Goal: Transaction & Acquisition: Obtain resource

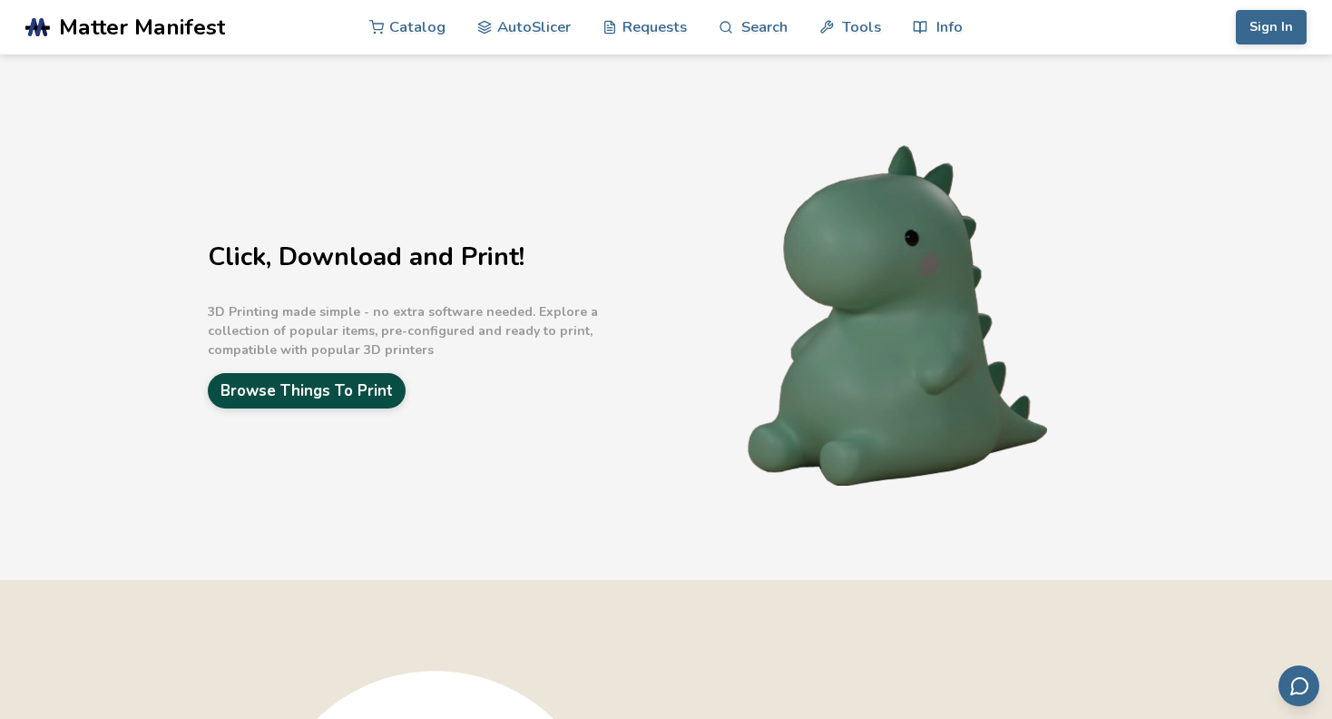
click at [282, 396] on link "Browse Things To Print" at bounding box center [307, 390] width 198 height 35
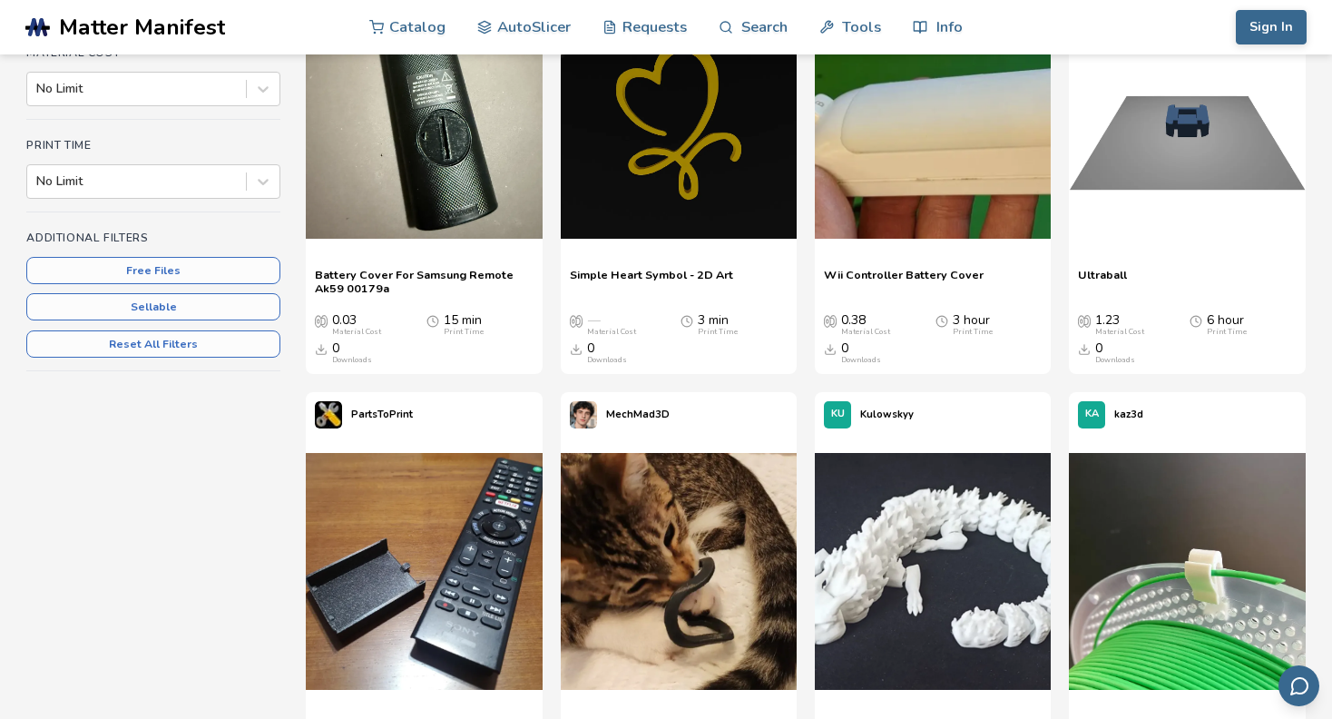
scroll to position [544, 0]
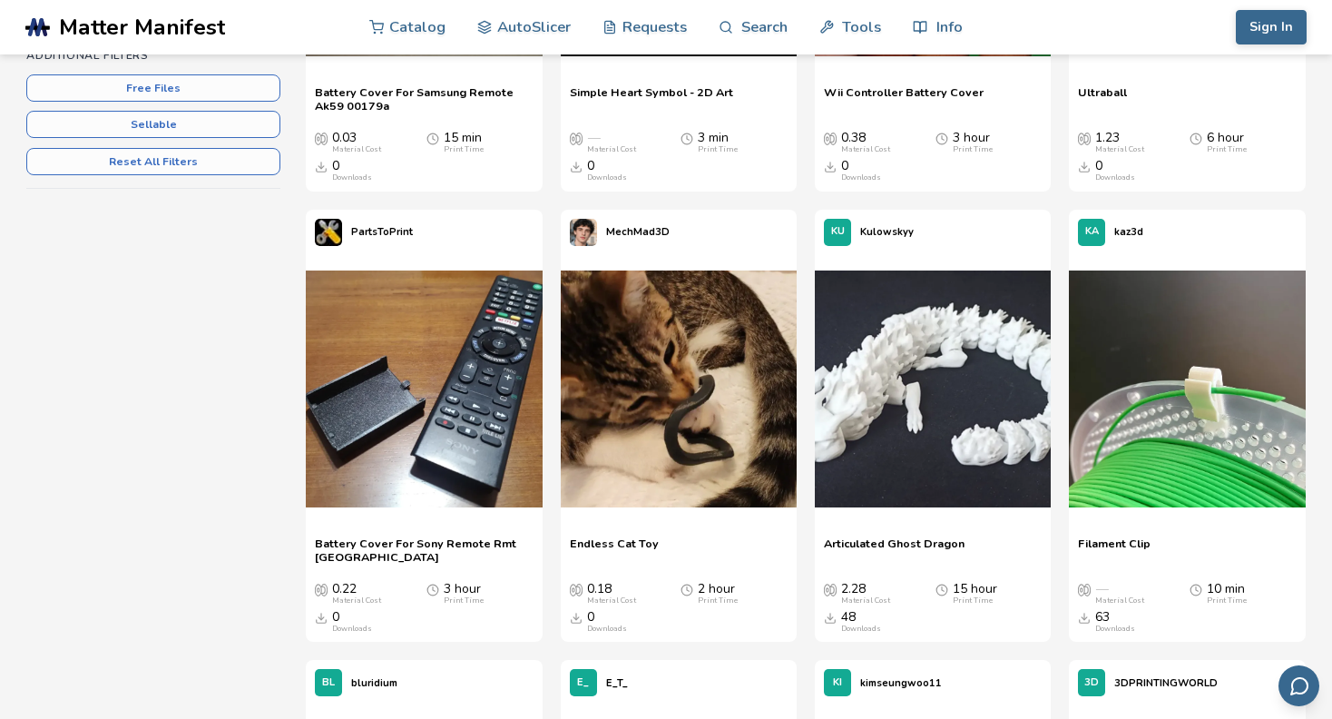
click at [919, 542] on span "Articulated Ghost Dragon" at bounding box center [894, 549] width 141 height 27
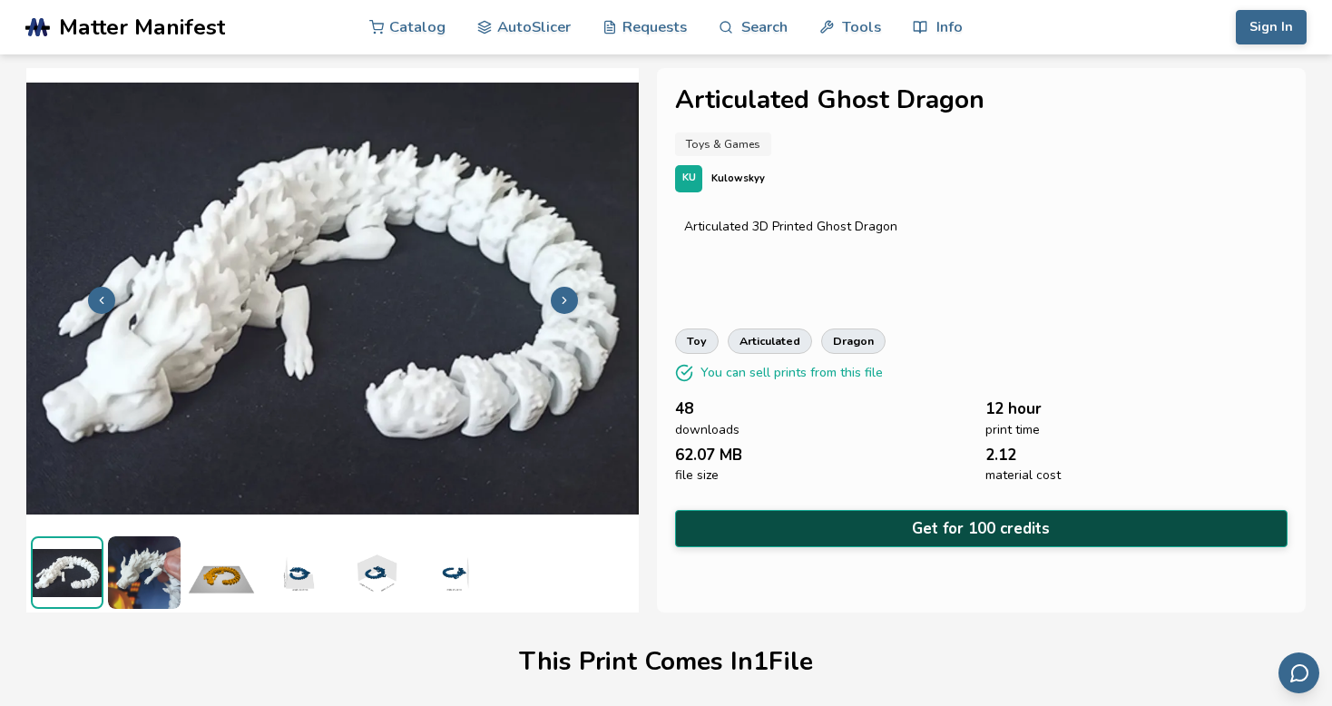
click at [739, 510] on button "Get for 100 credits" at bounding box center [981, 528] width 612 height 37
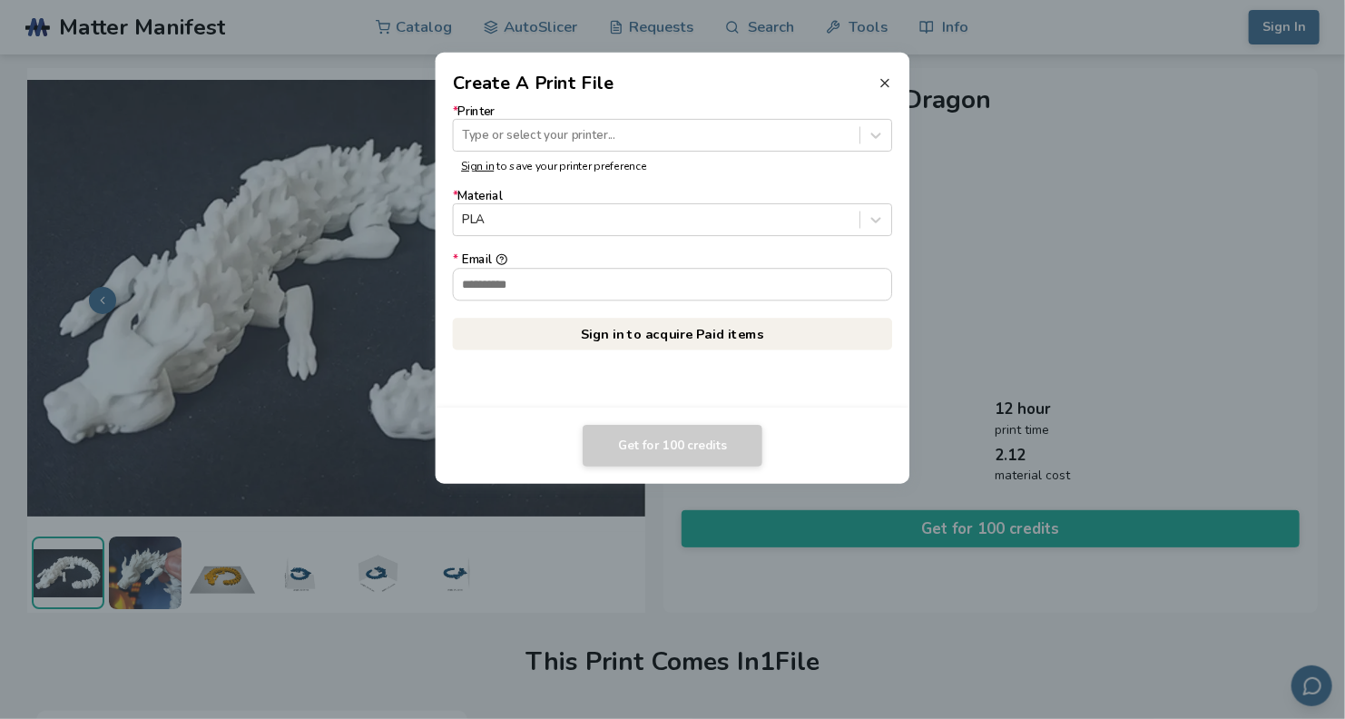
click at [885, 83] on line at bounding box center [884, 82] width 7 height 7
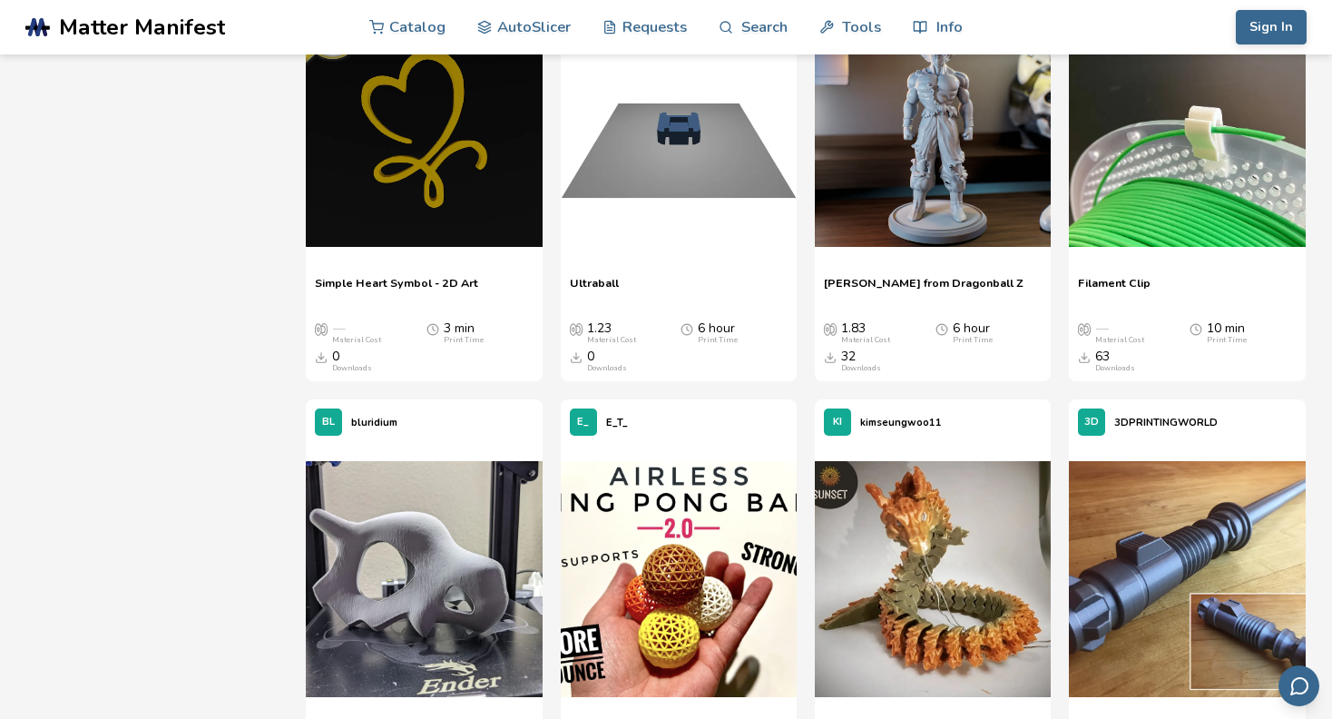
scroll to position [817, 0]
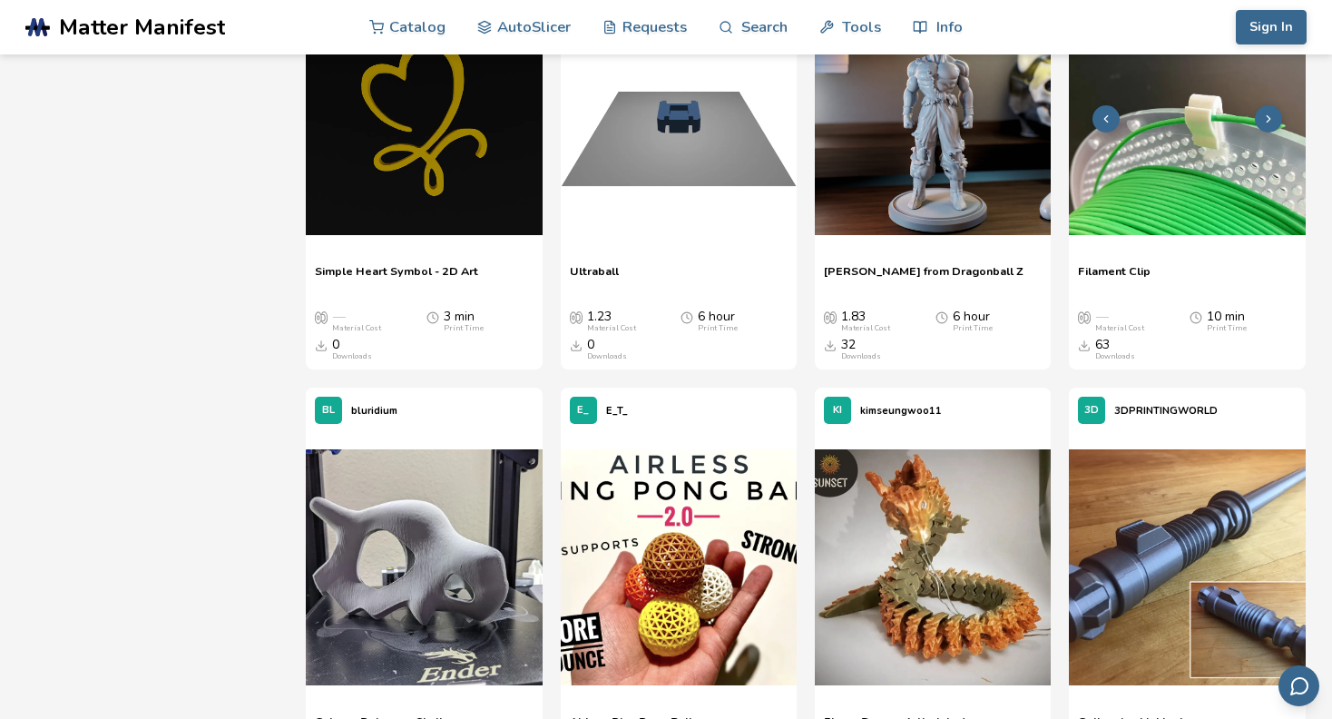
click at [1135, 198] on img at bounding box center [1187, 116] width 236 height 236
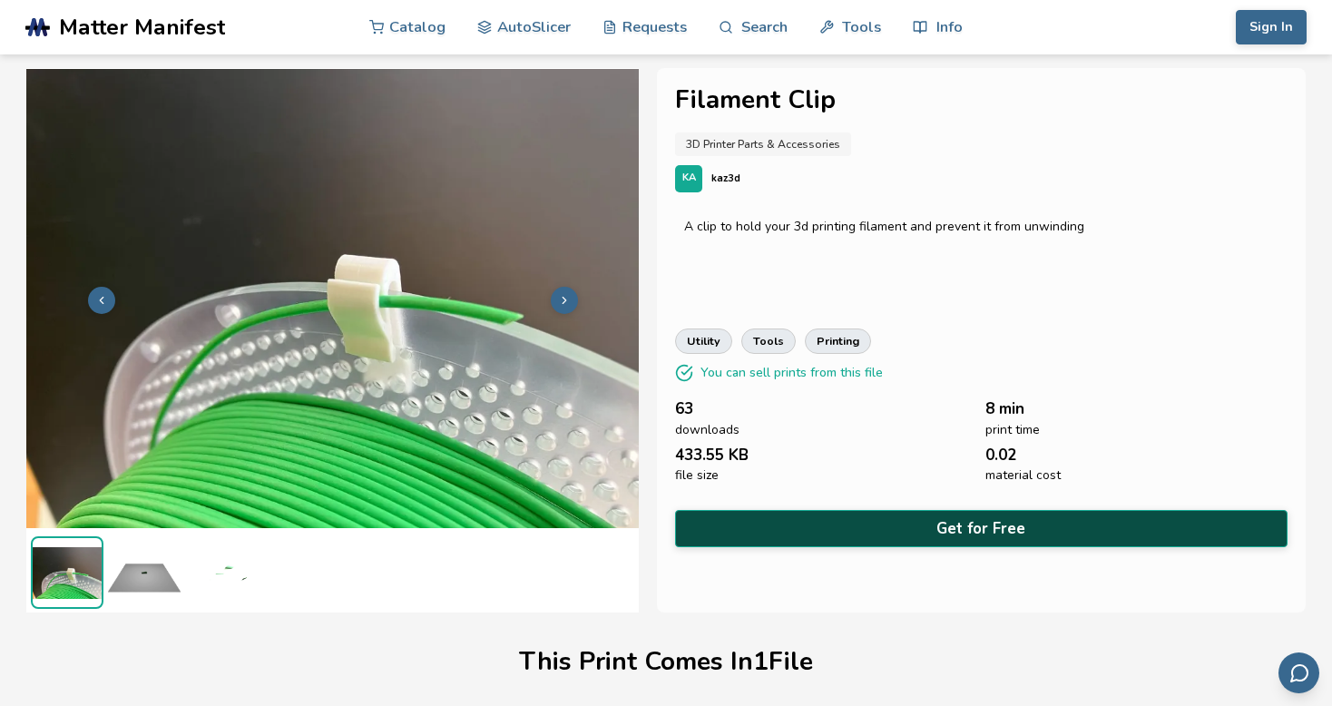
click at [987, 527] on button "Get for Free" at bounding box center [981, 528] width 612 height 37
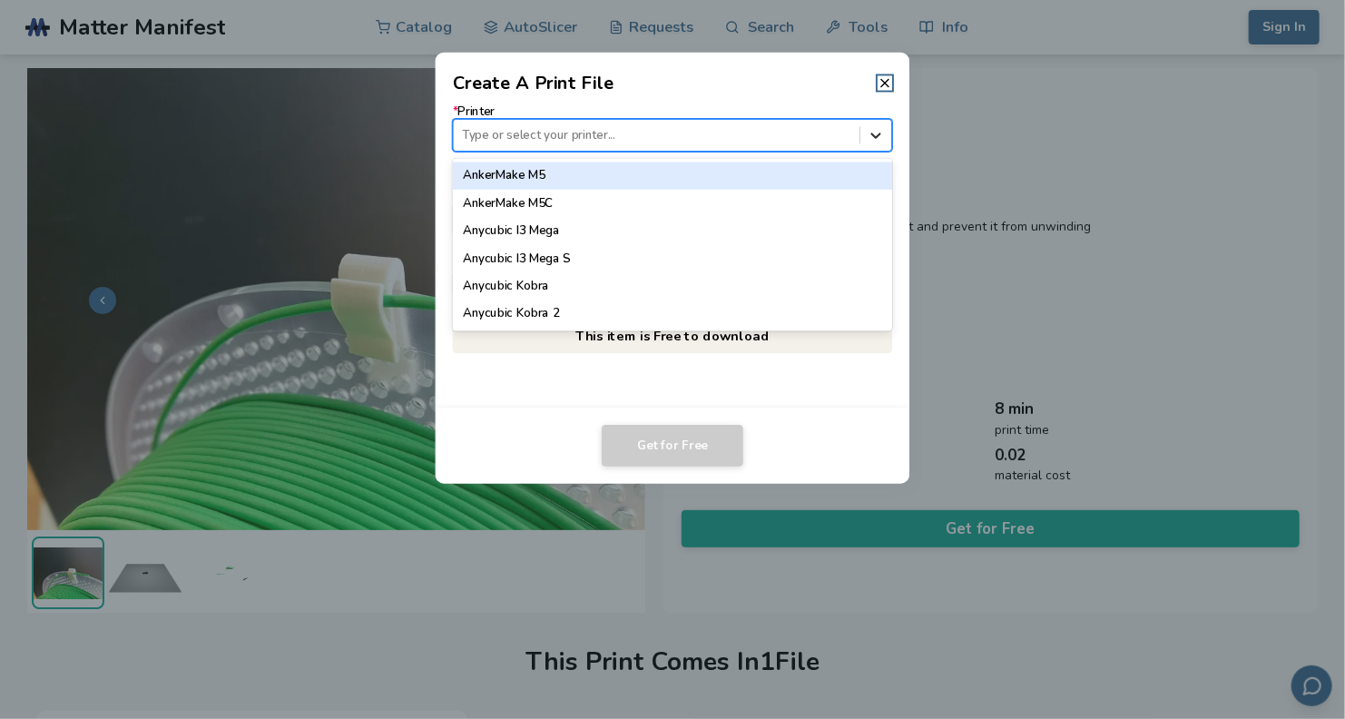
click at [881, 133] on icon at bounding box center [875, 134] width 17 height 17
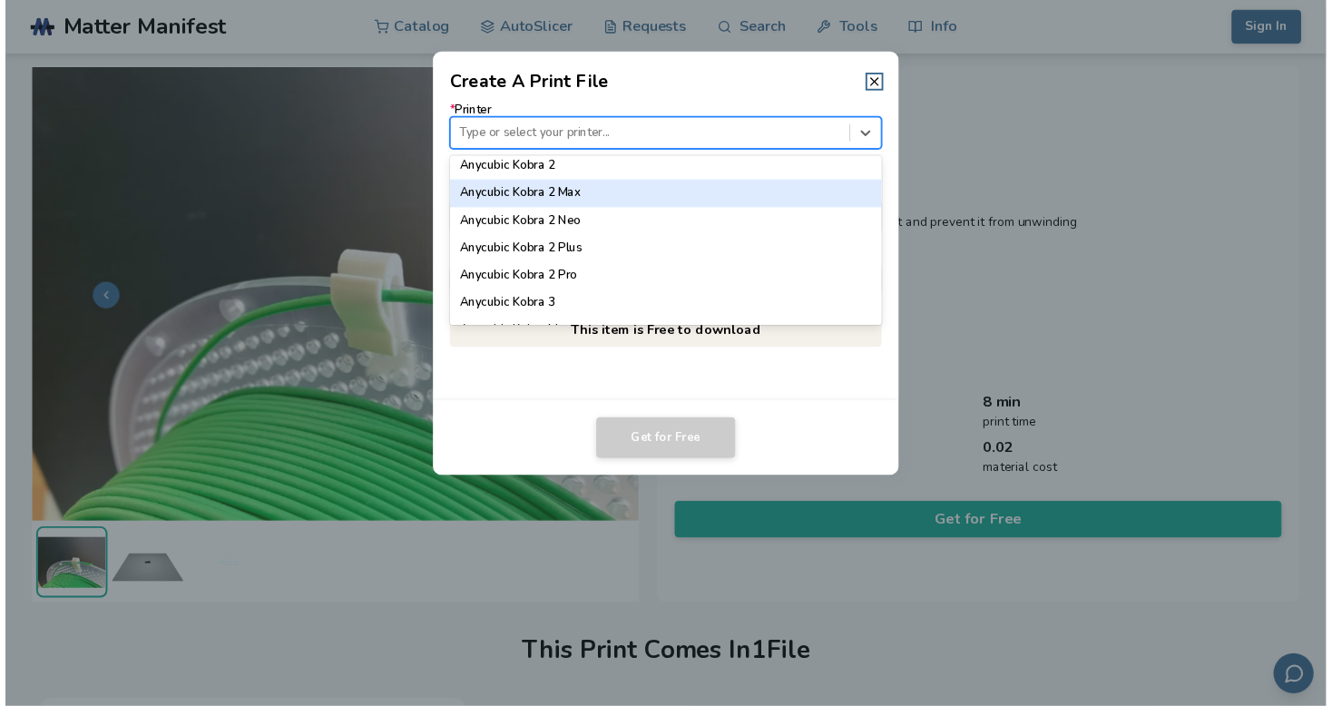
scroll to position [181, 0]
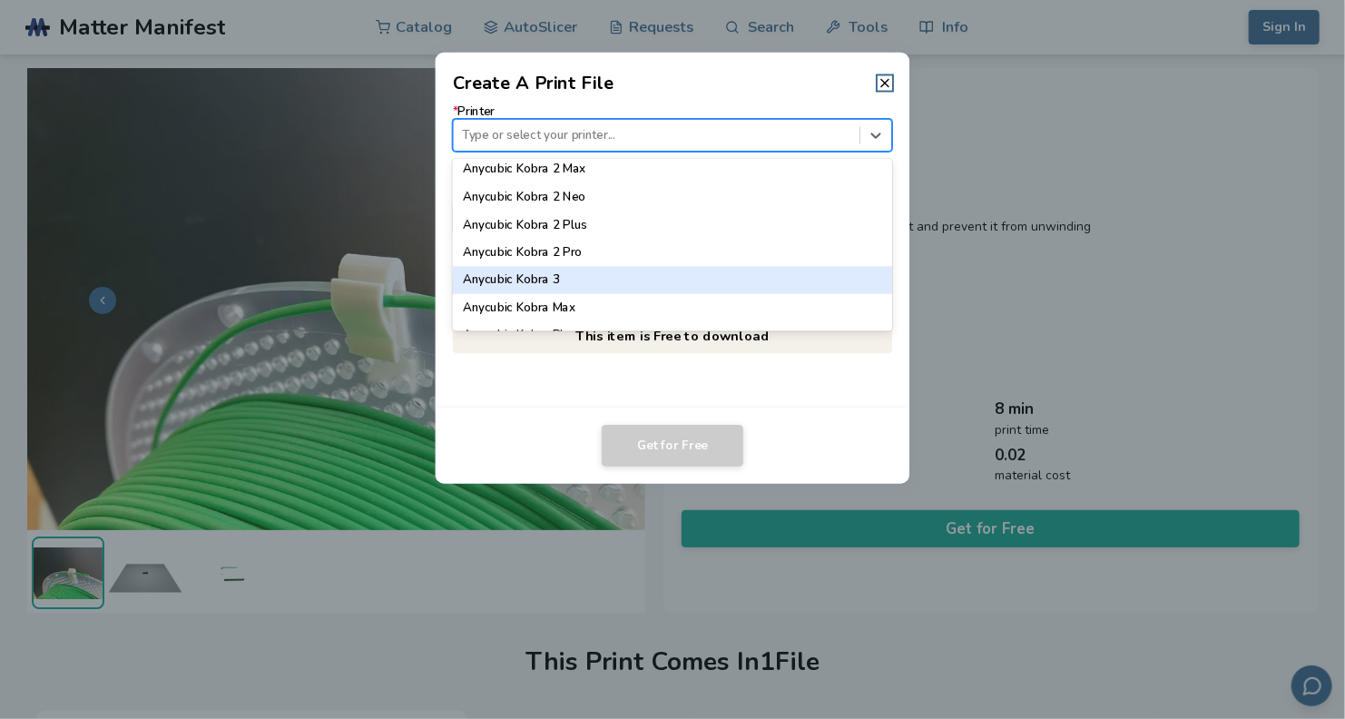
click at [538, 279] on div "Anycubic Kobra 3" at bounding box center [673, 279] width 440 height 27
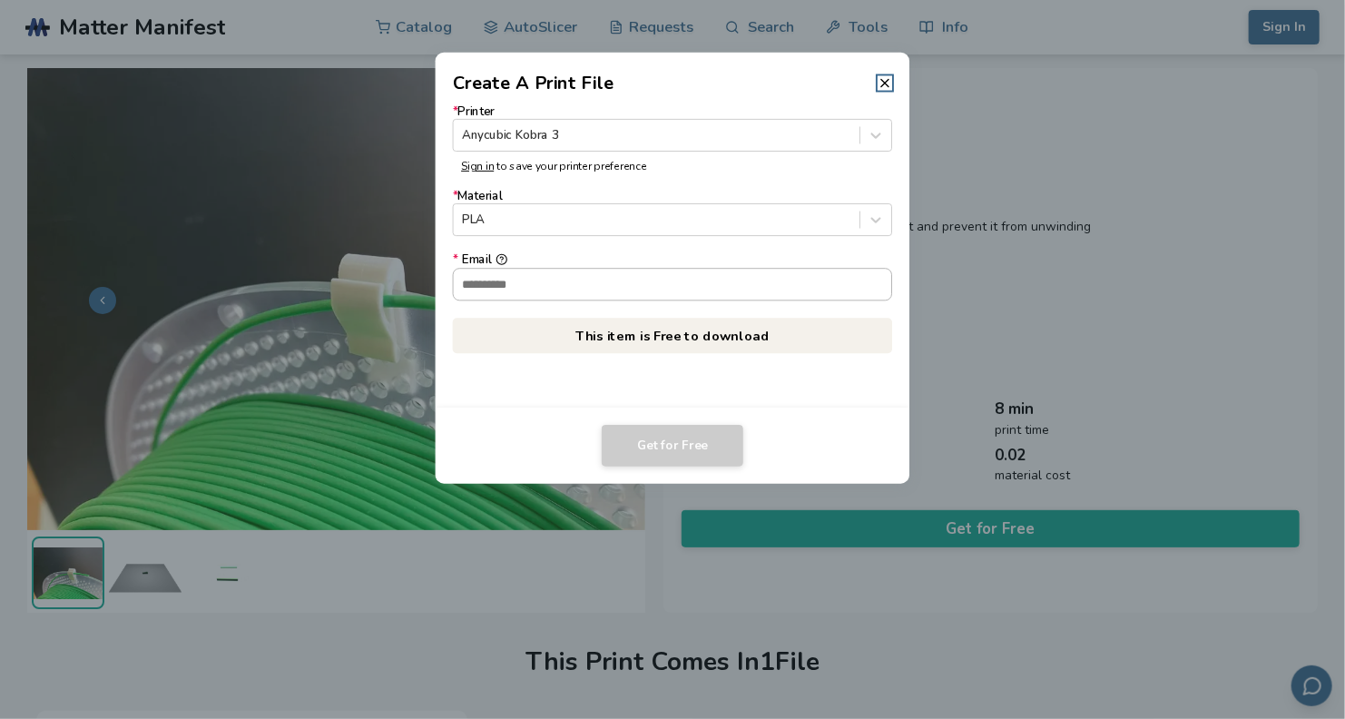
click at [520, 281] on input "* Email" at bounding box center [673, 284] width 438 height 31
click at [873, 220] on icon at bounding box center [876, 220] width 10 height 5
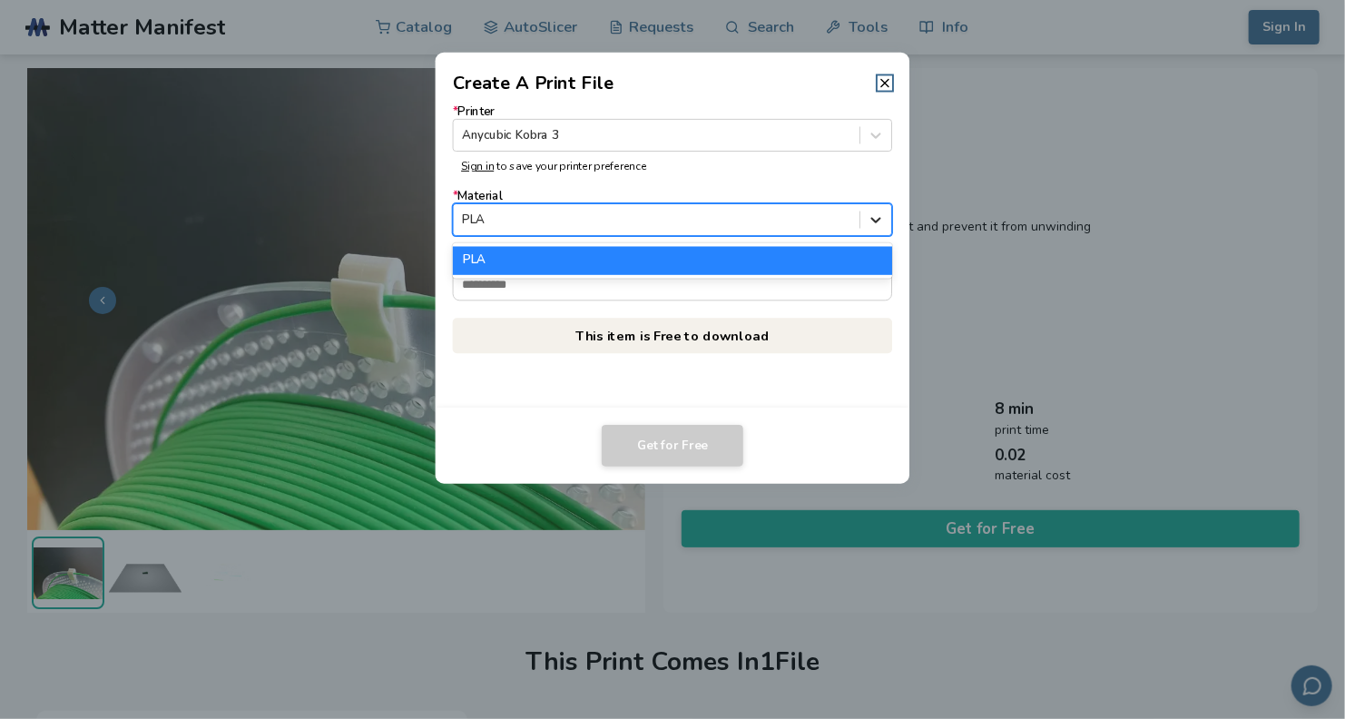
click at [873, 220] on icon at bounding box center [876, 220] width 10 height 5
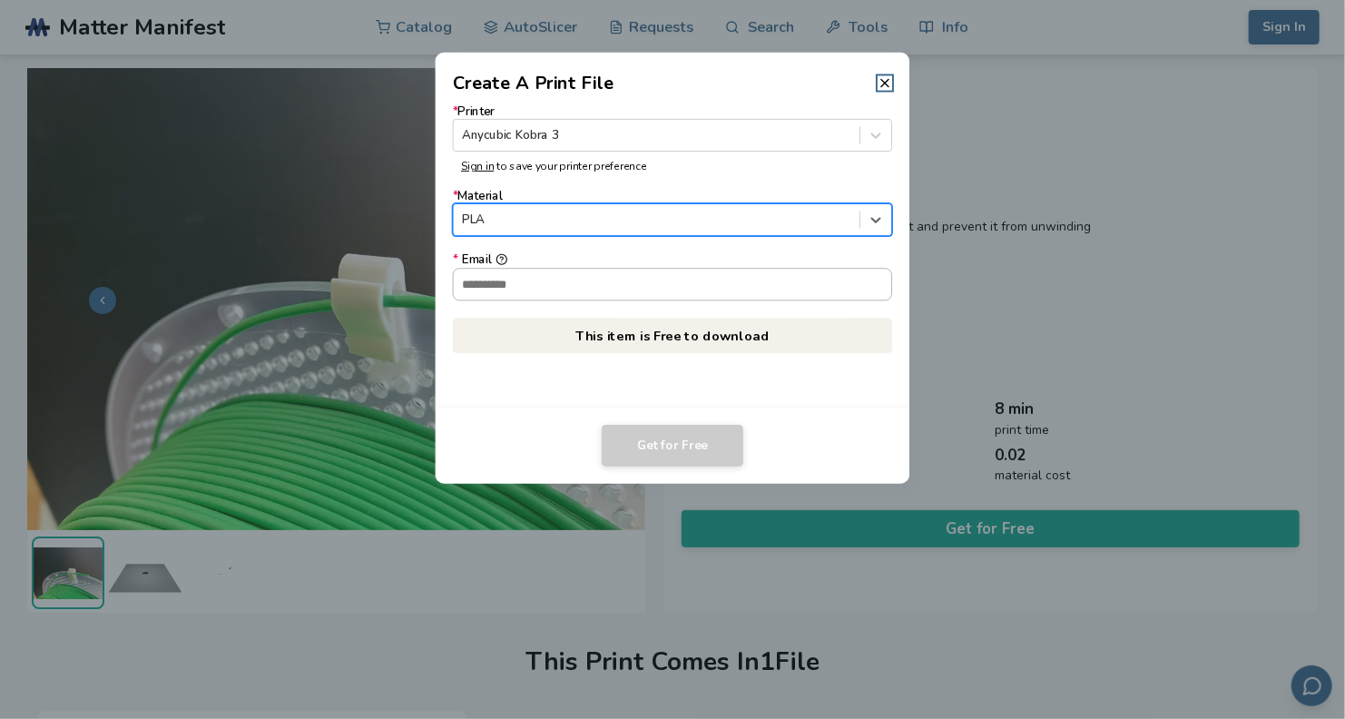
click at [533, 284] on input "* Email" at bounding box center [673, 284] width 438 height 31
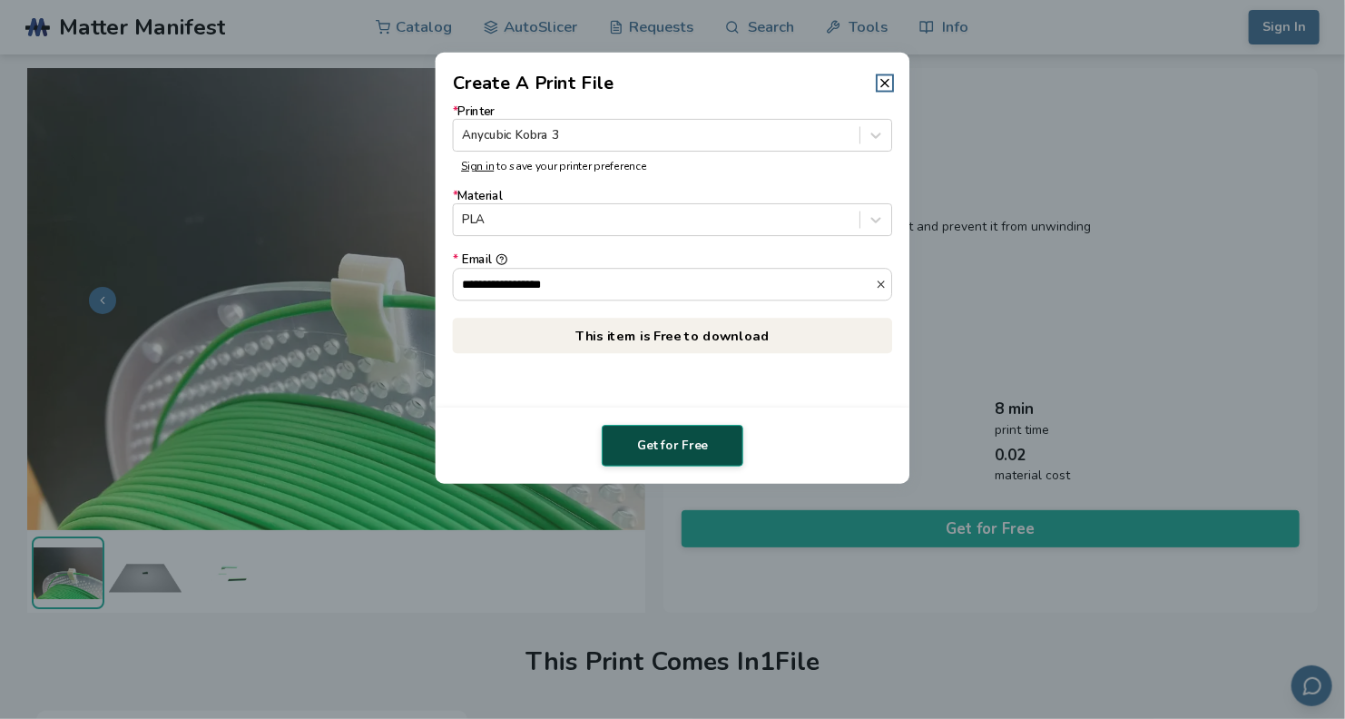
type input "**********"
click at [682, 451] on button "Get for Free" at bounding box center [672, 446] width 142 height 42
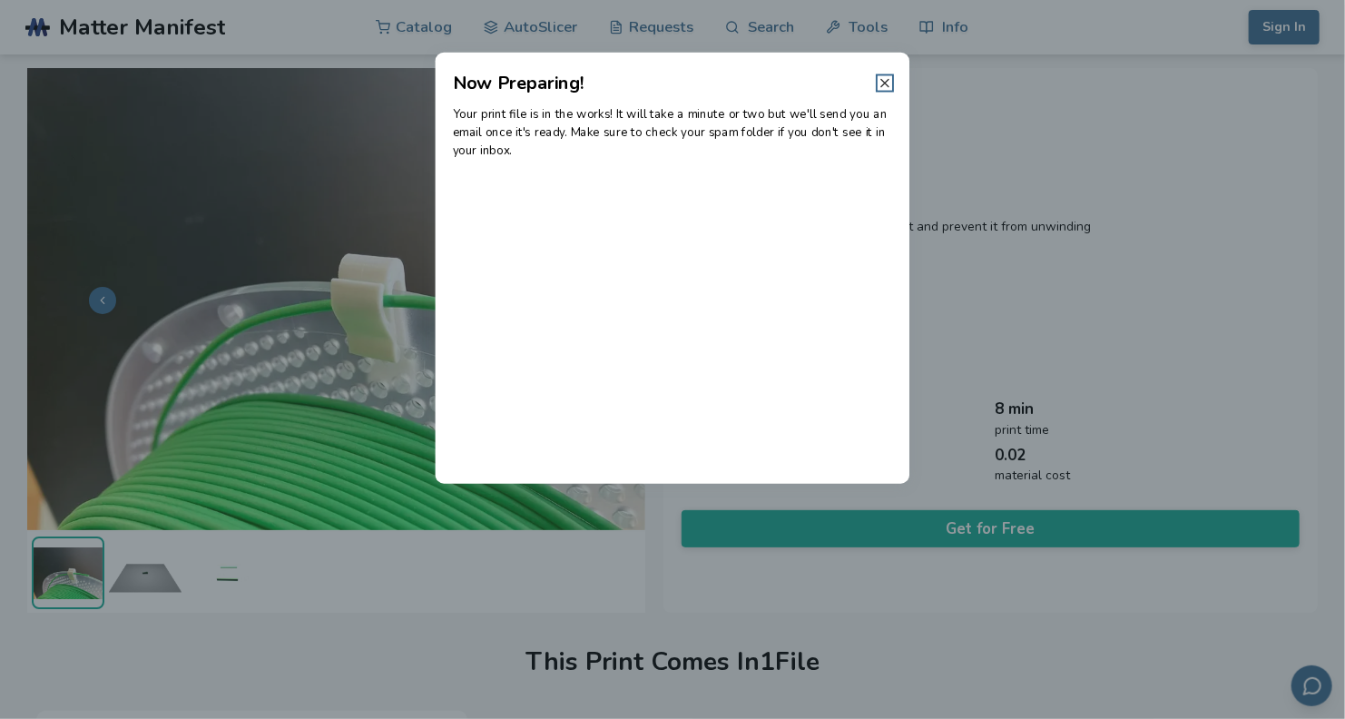
click at [881, 81] on icon at bounding box center [884, 82] width 15 height 15
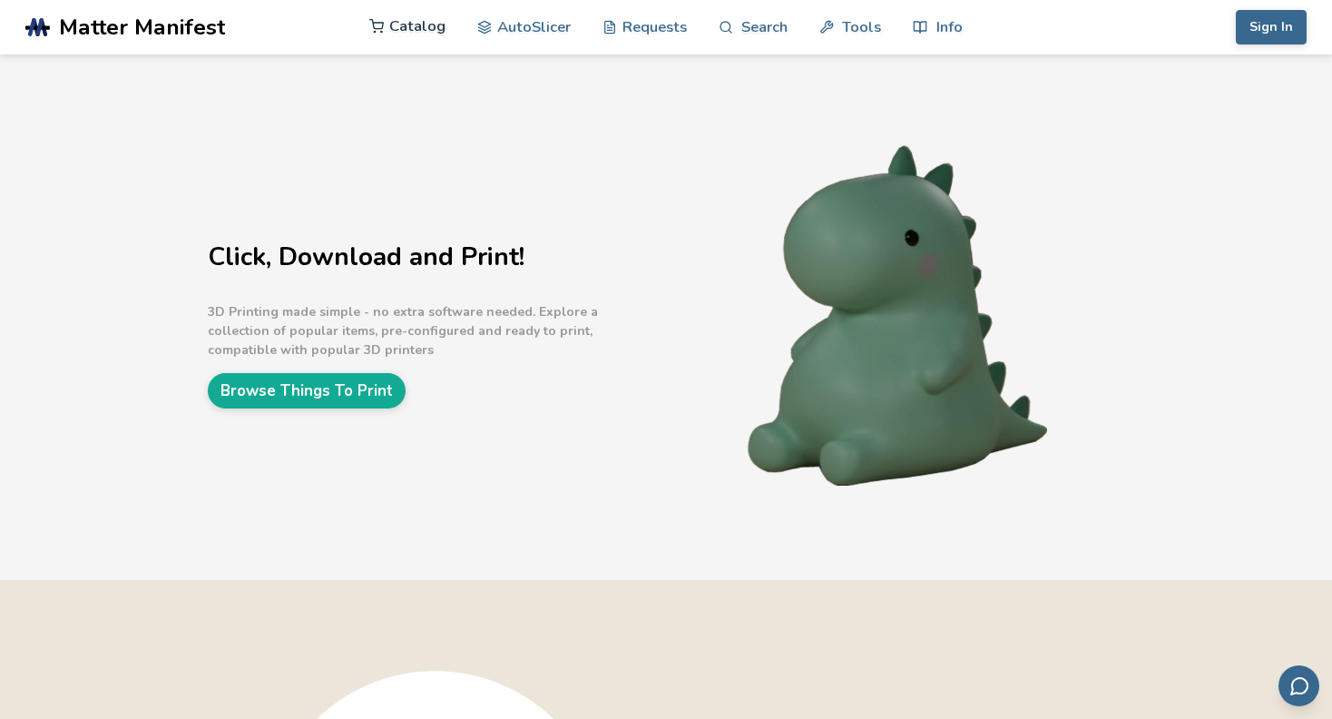
click at [410, 20] on link "Catalog" at bounding box center [407, 26] width 76 height 54
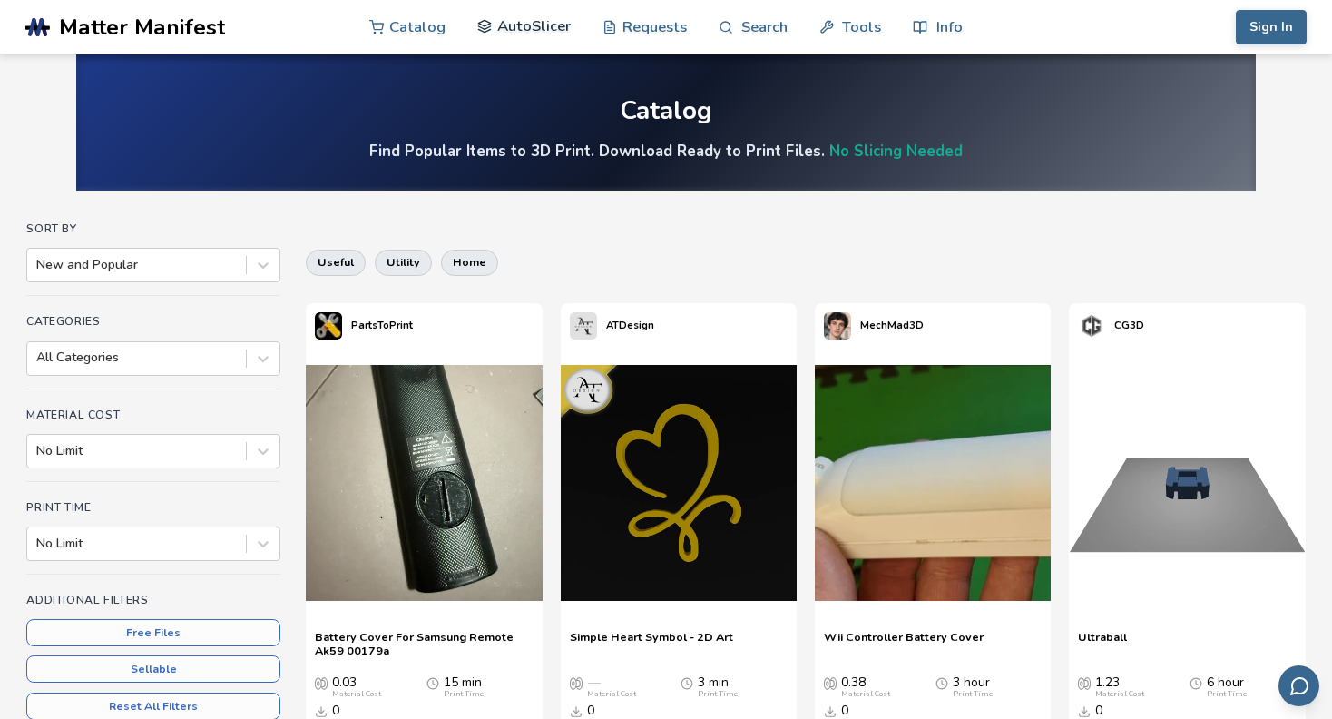
click at [525, 23] on link "AutoSlicer" at bounding box center [523, 26] width 93 height 54
